Goal: Transaction & Acquisition: Book appointment/travel/reservation

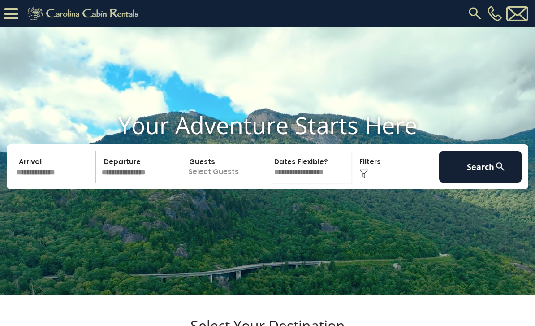
click at [212, 117] on video at bounding box center [267, 161] width 535 height 268
click at [15, 20] on icon at bounding box center [10, 14] width 13 height 16
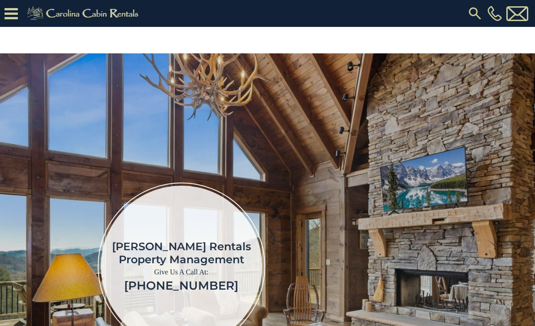
click at [16, 10] on icon at bounding box center [10, 14] width 13 height 16
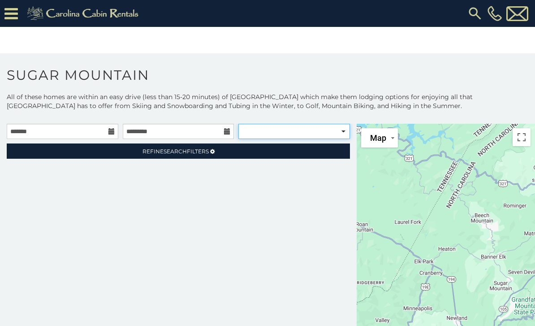
click at [334, 132] on select "**********" at bounding box center [294, 131] width 112 height 15
click at [171, 251] on div "**********" at bounding box center [178, 247] width 357 height 246
click at [115, 133] on input "text" at bounding box center [63, 131] width 112 height 15
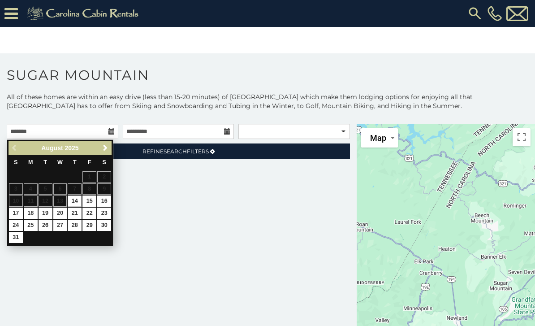
click at [108, 150] on span "Next" at bounding box center [105, 147] width 7 height 7
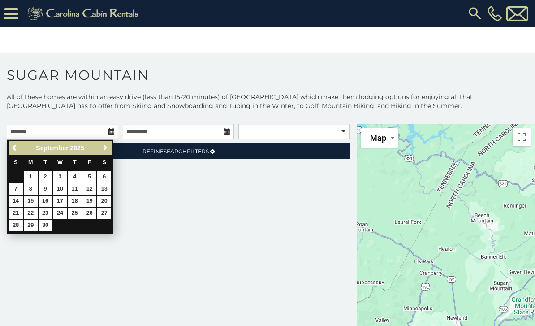
click at [107, 152] on link "Next" at bounding box center [105, 148] width 11 height 11
click at [105, 147] on span "Next" at bounding box center [105, 147] width 7 height 7
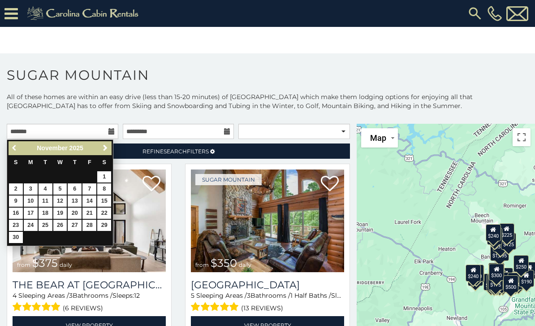
click at [17, 152] on link "Previous" at bounding box center [14, 148] width 11 height 11
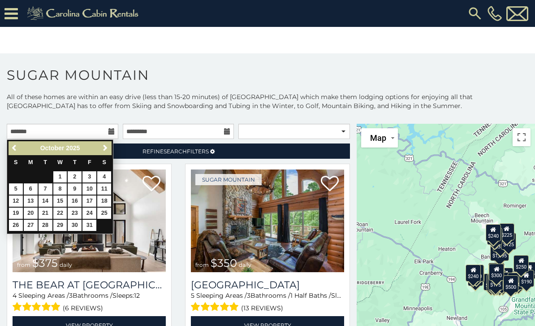
click at [76, 228] on link "30" at bounding box center [75, 225] width 14 height 11
type input "**********"
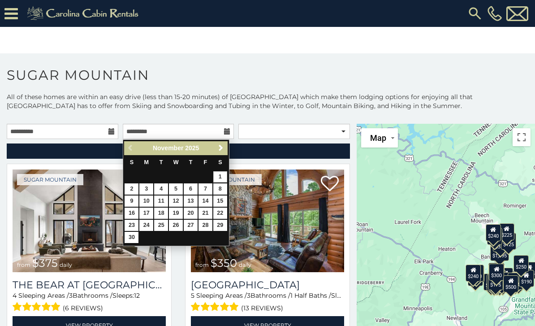
click at [193, 190] on link "6" at bounding box center [191, 188] width 14 height 11
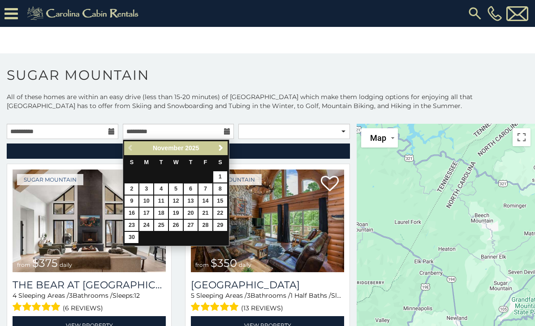
type input "**********"
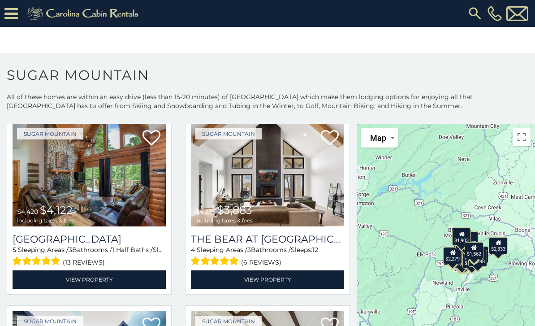
scroll to position [47, 0]
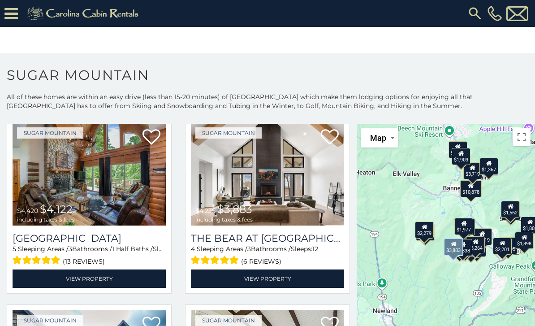
click at [266, 179] on img at bounding box center [267, 174] width 153 height 103
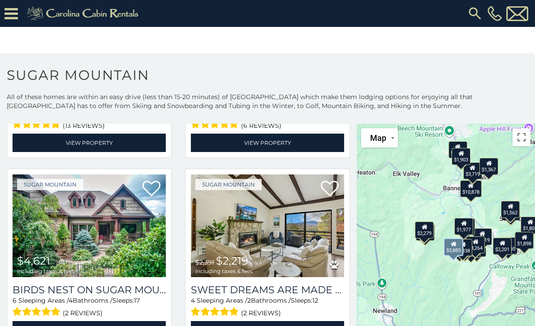
scroll to position [183, 0]
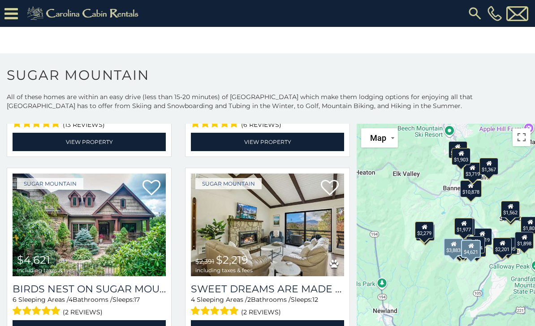
click at [59, 251] on img at bounding box center [89, 224] width 153 height 103
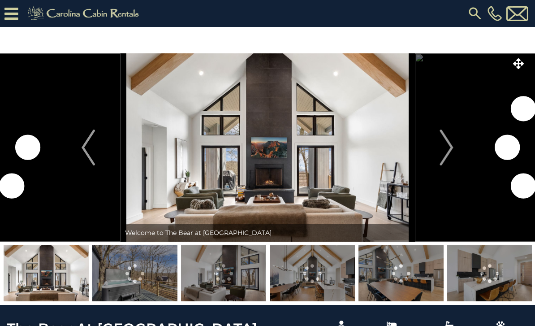
click at [450, 153] on img "Next" at bounding box center [446, 148] width 13 height 36
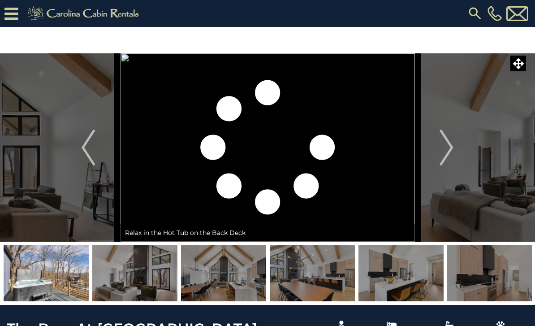
click at [447, 155] on img "Next" at bounding box center [446, 148] width 13 height 36
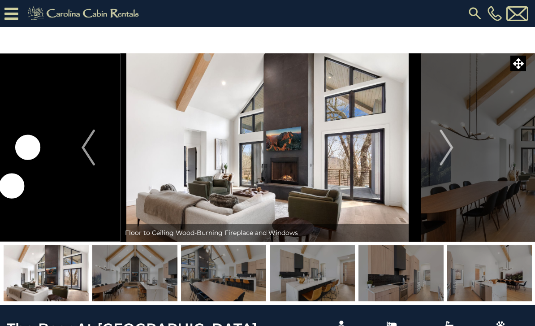
click at [95, 159] on img "Previous" at bounding box center [88, 148] width 13 height 36
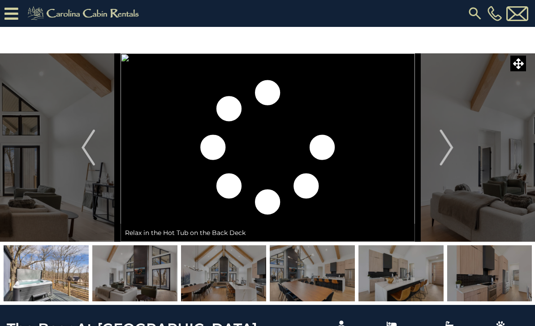
click at [53, 253] on img at bounding box center [46, 273] width 85 height 56
click at [449, 146] on img "Next" at bounding box center [446, 148] width 13 height 36
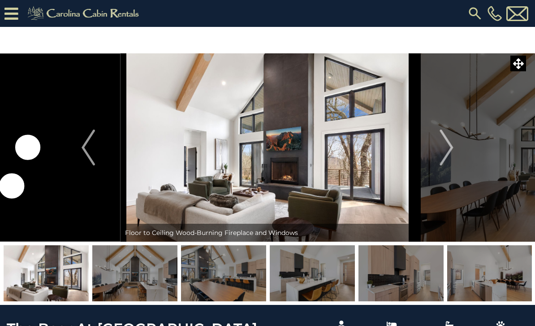
click at [445, 163] on img "Next" at bounding box center [446, 148] width 13 height 36
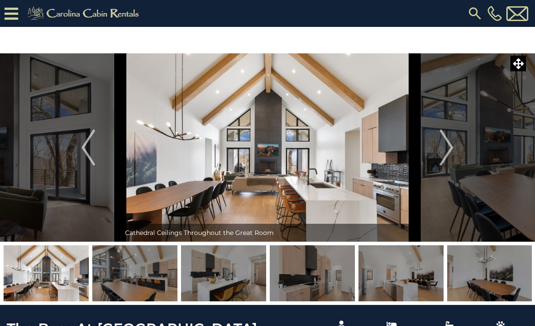
click at [444, 152] on img "Next" at bounding box center [446, 148] width 13 height 36
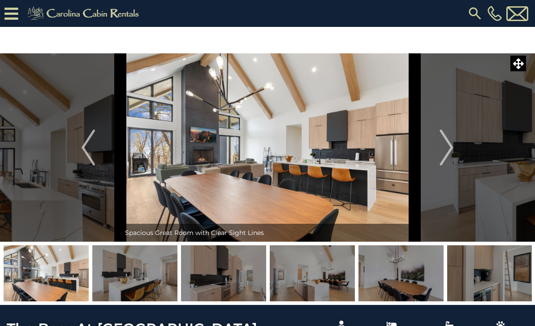
click at [450, 154] on img "Next" at bounding box center [446, 148] width 13 height 36
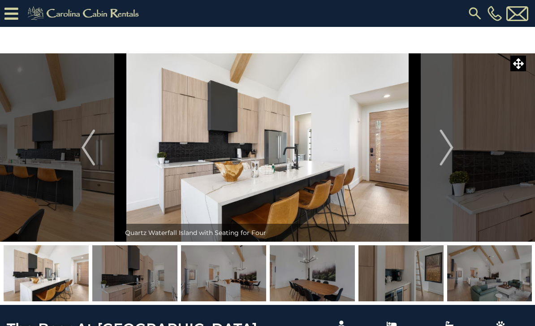
click at [446, 154] on img "Next" at bounding box center [446, 148] width 13 height 36
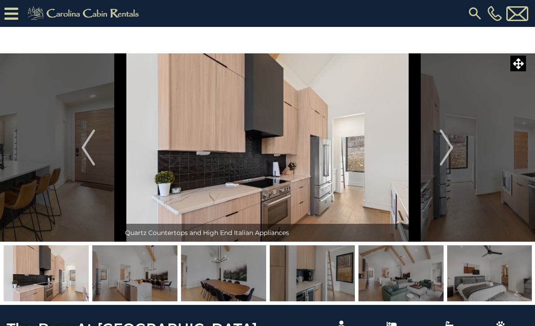
click at [450, 153] on img "Next" at bounding box center [446, 148] width 13 height 36
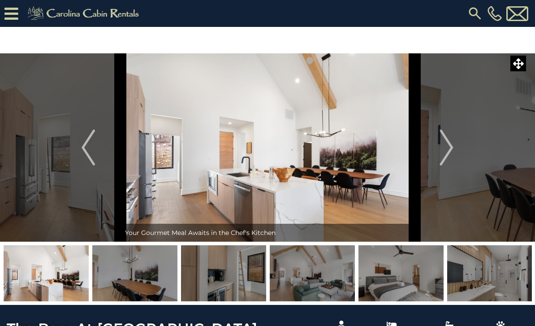
click at [448, 157] on img "Next" at bounding box center [446, 148] width 13 height 36
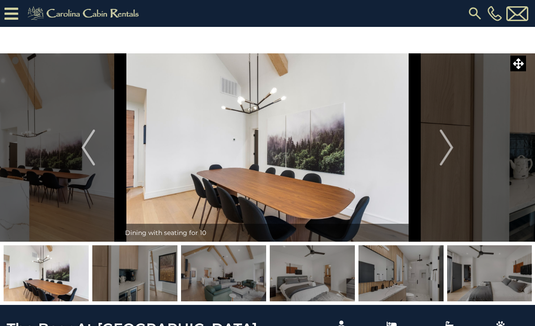
click at [449, 156] on img "Next" at bounding box center [446, 148] width 13 height 36
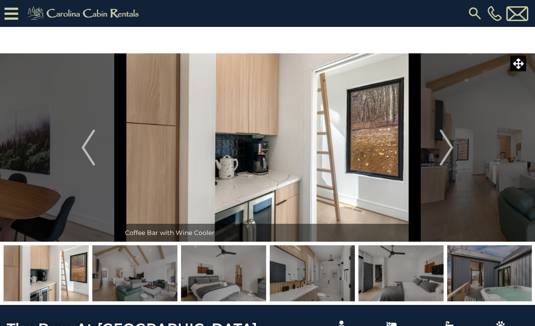
click at [448, 153] on img "Next" at bounding box center [446, 148] width 13 height 36
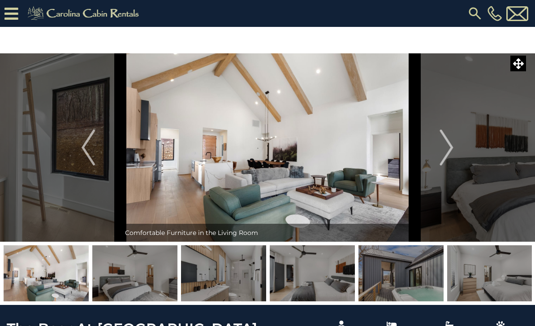
click at [447, 157] on img "Next" at bounding box center [446, 148] width 13 height 36
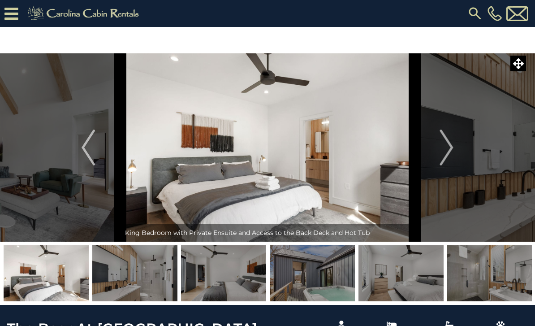
click at [450, 157] on img "Next" at bounding box center [446, 148] width 13 height 36
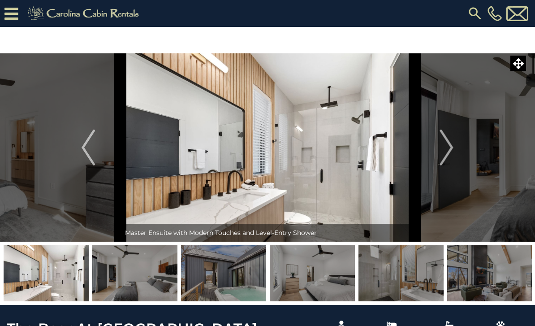
click at [451, 152] on img "Next" at bounding box center [446, 148] width 13 height 36
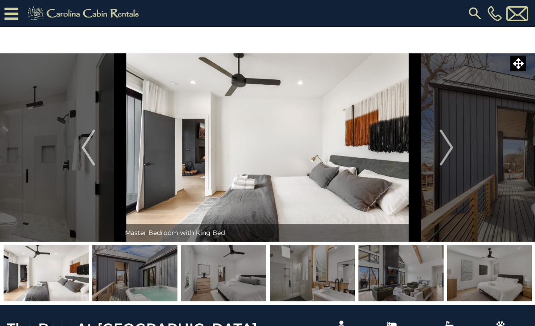
click at [450, 154] on img "Next" at bounding box center [446, 148] width 13 height 36
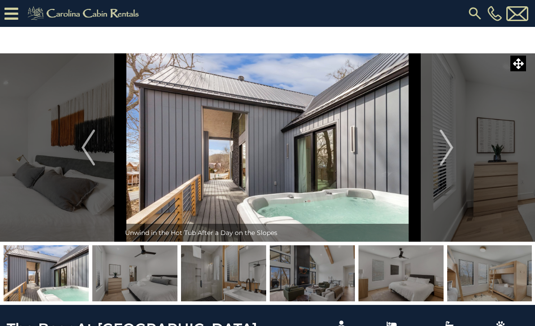
click at [453, 156] on img "Next" at bounding box center [446, 148] width 13 height 36
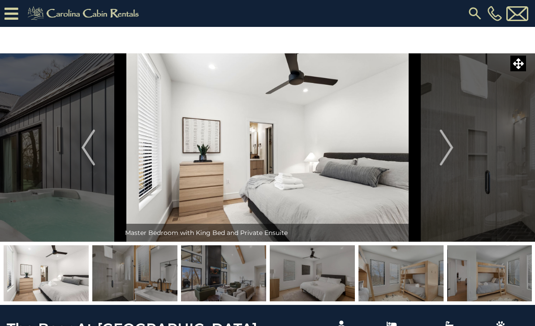
click at [452, 156] on img "Next" at bounding box center [446, 148] width 13 height 36
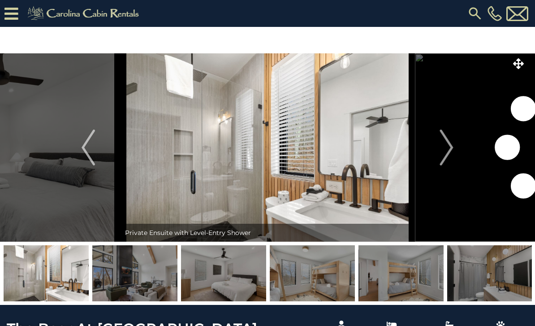
click at [452, 156] on img "Next" at bounding box center [446, 148] width 13 height 36
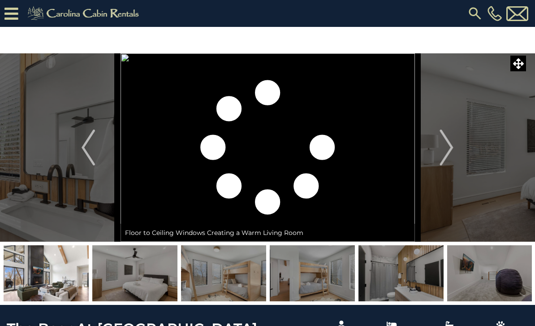
click at [448, 155] on img "Next" at bounding box center [446, 148] width 13 height 36
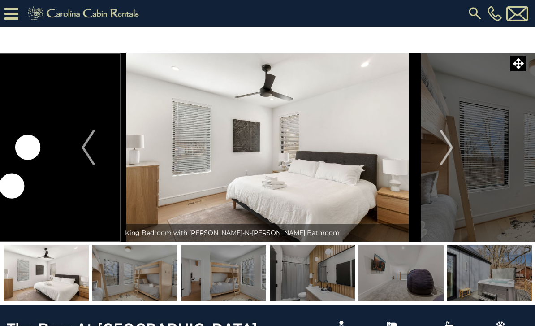
click at [89, 159] on img "Previous" at bounding box center [88, 148] width 13 height 36
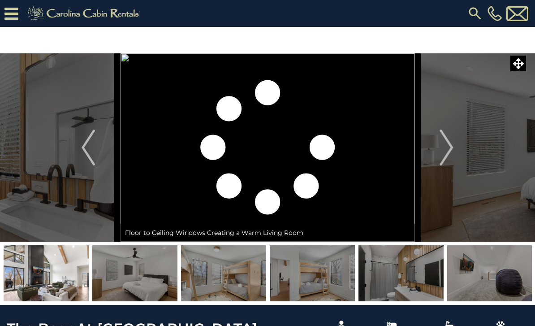
click at [450, 149] on img "Next" at bounding box center [446, 148] width 13 height 36
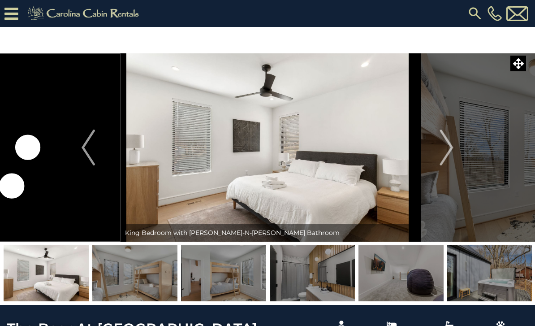
click at [454, 154] on img "Next" at bounding box center [446, 148] width 13 height 36
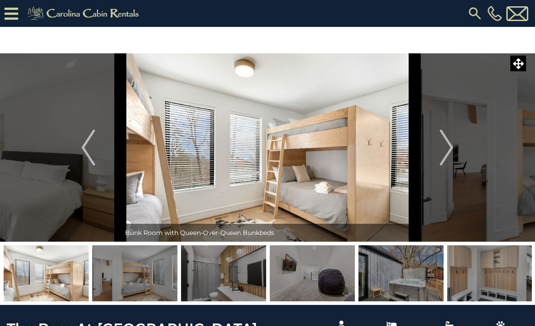
click at [455, 148] on button "Next" at bounding box center [447, 147] width 65 height 188
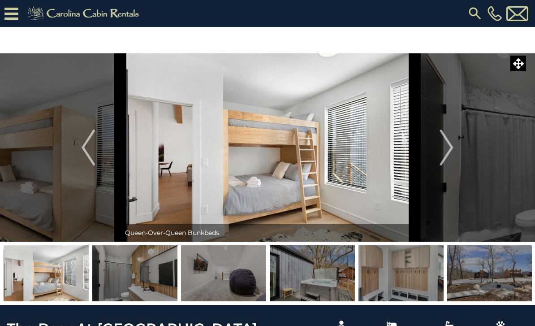
click at [454, 150] on button "Next" at bounding box center [447, 147] width 65 height 188
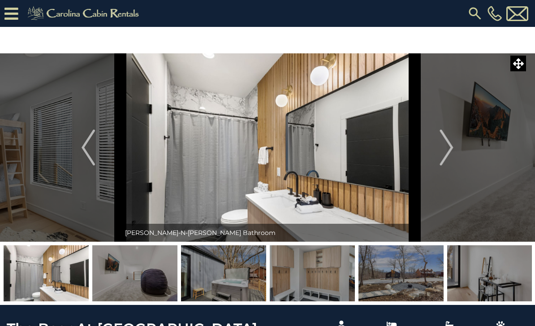
click at [455, 151] on button "Next" at bounding box center [447, 147] width 65 height 188
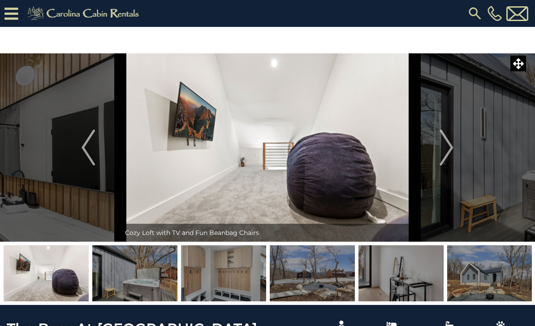
click at [451, 152] on img "Next" at bounding box center [446, 148] width 13 height 36
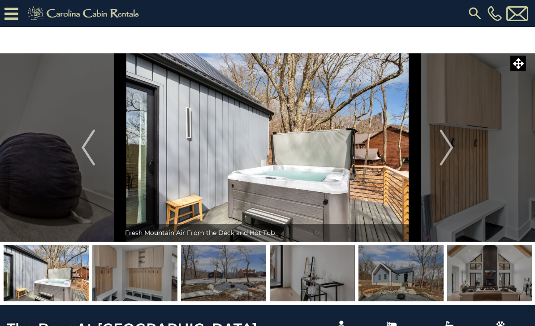
click at [450, 151] on img "Next" at bounding box center [446, 148] width 13 height 36
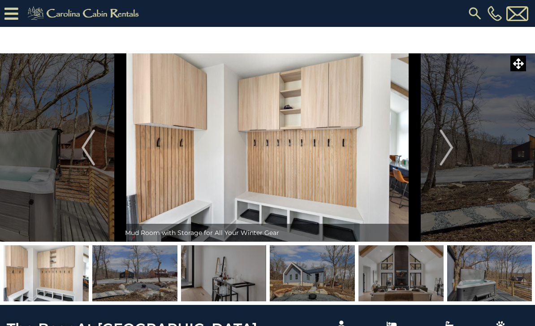
click at [452, 150] on img "Next" at bounding box center [446, 148] width 13 height 36
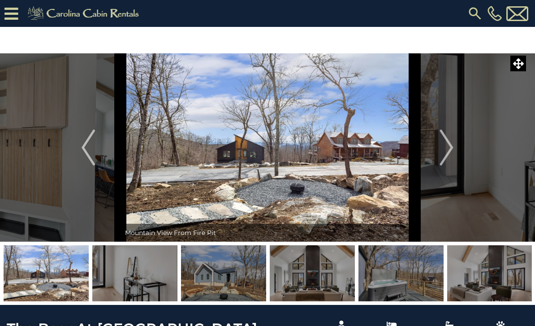
click at [452, 153] on img "Next" at bounding box center [446, 148] width 13 height 36
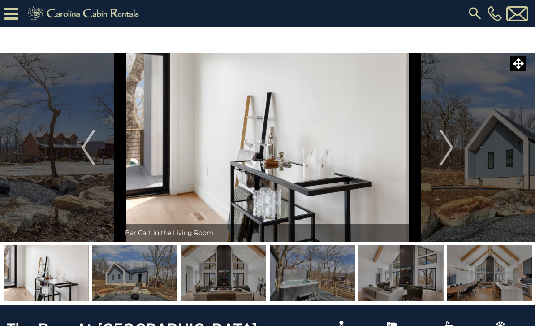
click at [453, 152] on img "Next" at bounding box center [446, 148] width 13 height 36
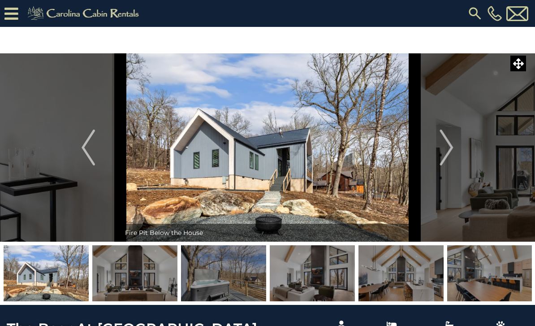
click at [452, 152] on img "Next" at bounding box center [446, 148] width 13 height 36
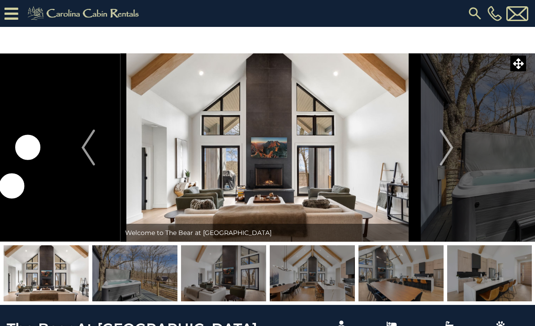
click at [452, 153] on img "Next" at bounding box center [446, 148] width 13 height 36
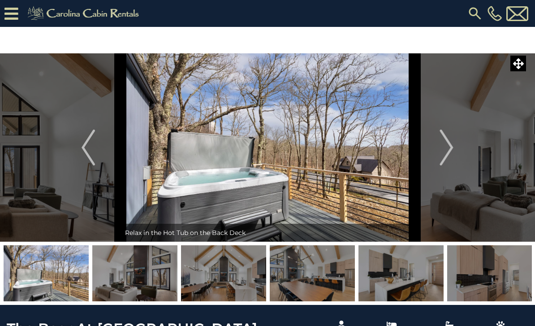
click at [452, 153] on img "Next" at bounding box center [446, 148] width 13 height 36
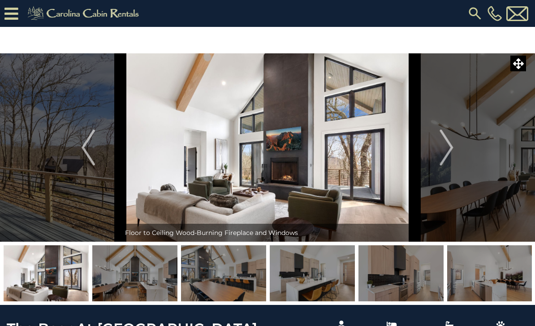
click at [454, 153] on button "Next" at bounding box center [447, 147] width 65 height 188
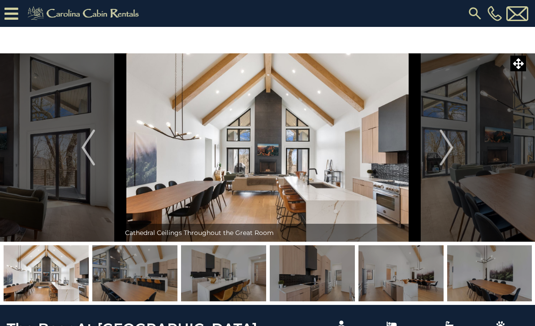
click at [452, 152] on img "Next" at bounding box center [446, 148] width 13 height 36
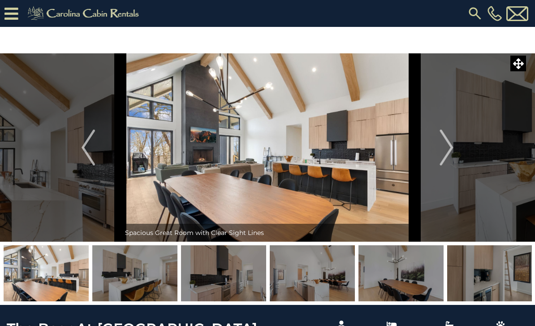
click at [450, 151] on img "Next" at bounding box center [446, 148] width 13 height 36
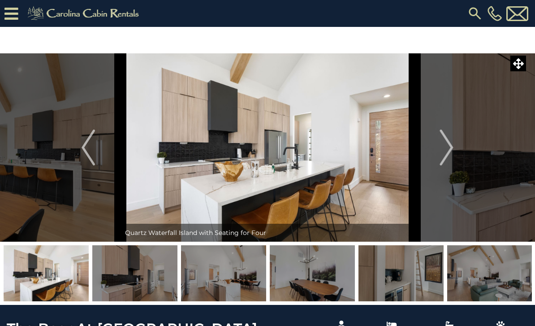
click at [452, 153] on img "Next" at bounding box center [446, 148] width 13 height 36
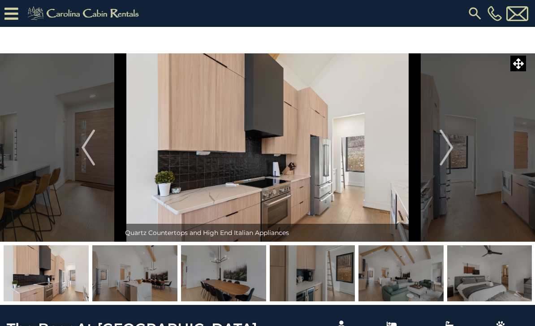
click at [452, 153] on img "Next" at bounding box center [446, 148] width 13 height 36
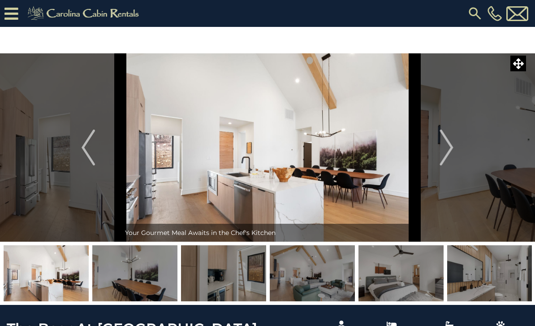
click at [453, 153] on img "Next" at bounding box center [446, 148] width 13 height 36
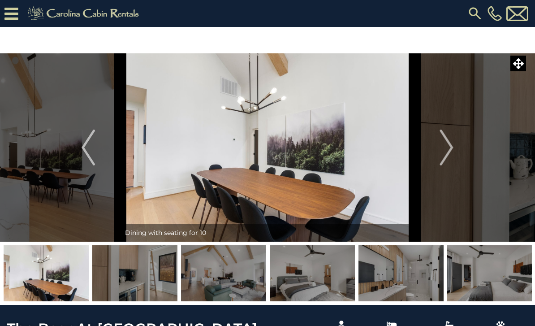
click at [452, 153] on img "Next" at bounding box center [446, 148] width 13 height 36
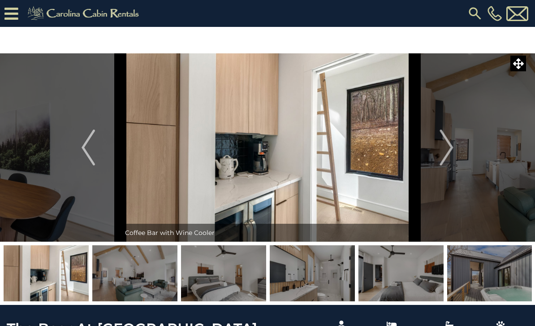
click at [450, 153] on img "Next" at bounding box center [446, 148] width 13 height 36
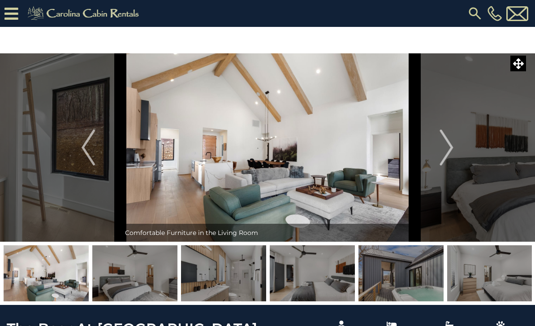
click at [450, 152] on img "Next" at bounding box center [446, 148] width 13 height 36
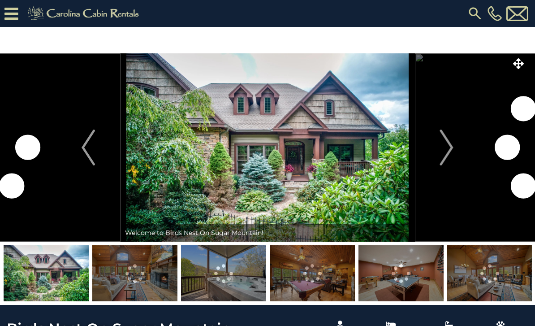
click at [452, 149] on img "Next" at bounding box center [446, 148] width 13 height 36
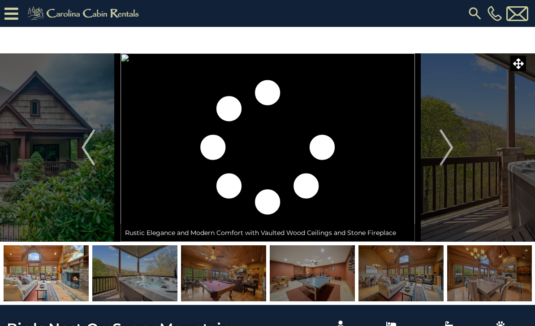
click at [455, 150] on button "Next" at bounding box center [447, 147] width 65 height 188
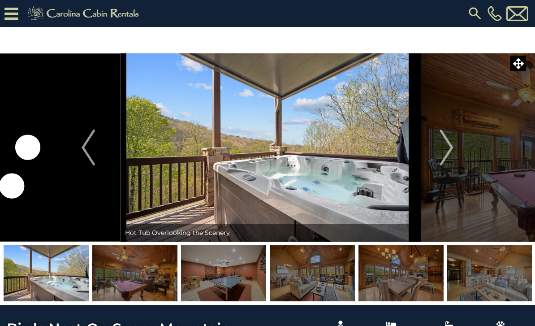
click at [447, 149] on img "Next" at bounding box center [446, 148] width 13 height 36
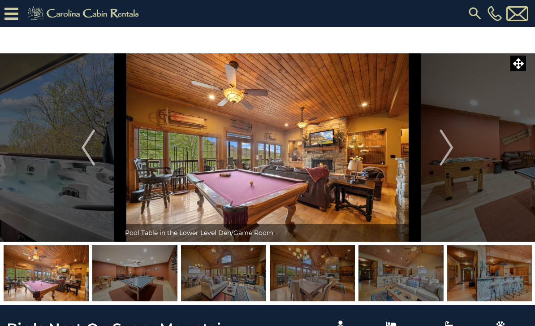
click at [449, 149] on img "Next" at bounding box center [446, 148] width 13 height 36
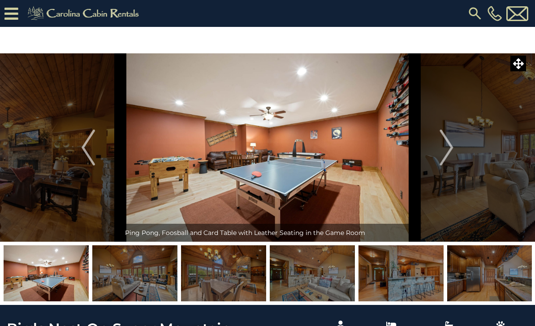
click at [449, 145] on img "Next" at bounding box center [446, 148] width 13 height 36
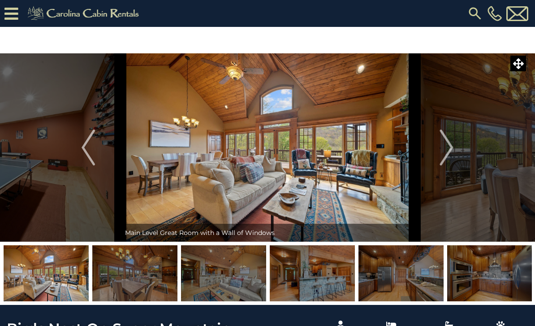
click at [451, 147] on img "Next" at bounding box center [446, 148] width 13 height 36
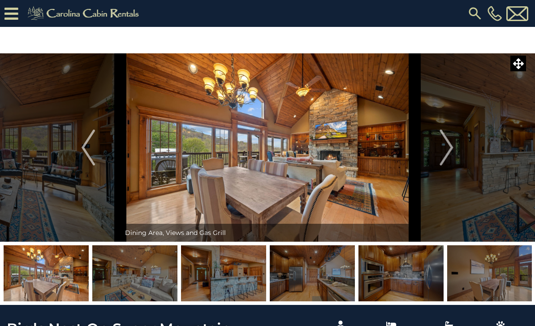
click at [452, 148] on img "Next" at bounding box center [446, 148] width 13 height 36
